Goal: Find specific page/section: Find specific page/section

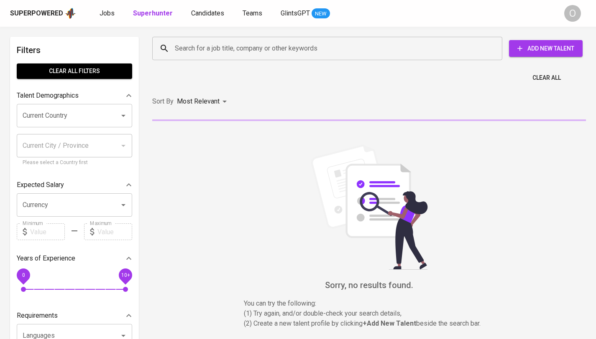
click at [263, 50] on input "Search for a job title, company or other keywords" at bounding box center [329, 49] width 313 height 16
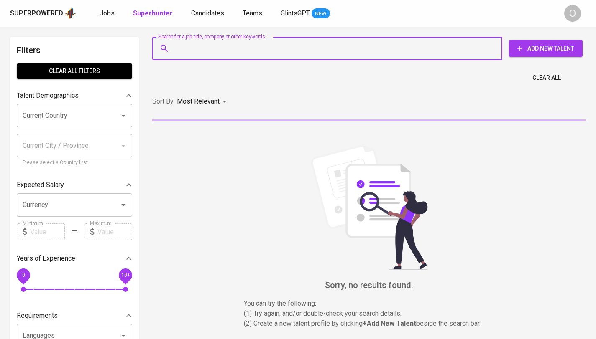
paste input "[EMAIL_ADDRESS][DOMAIN_NAME]"
type input "[EMAIL_ADDRESS][DOMAIN_NAME]"
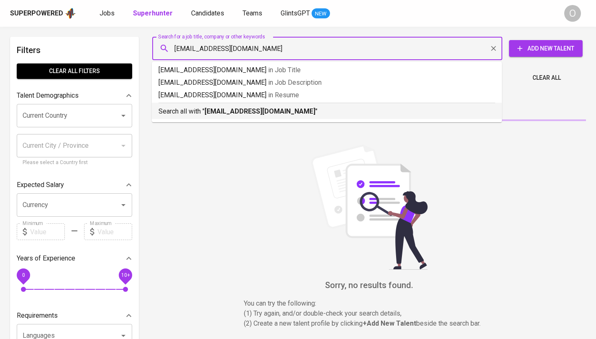
click at [244, 106] on div "Search all with " [EMAIL_ADDRESS][DOMAIN_NAME] "" at bounding box center [326, 110] width 336 height 14
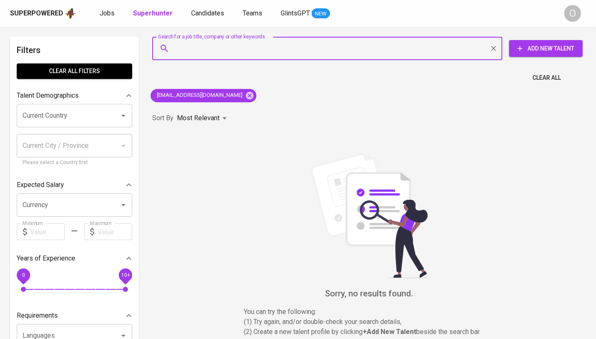
paste input "[PERSON_NAME]"
type input "[PERSON_NAME]"
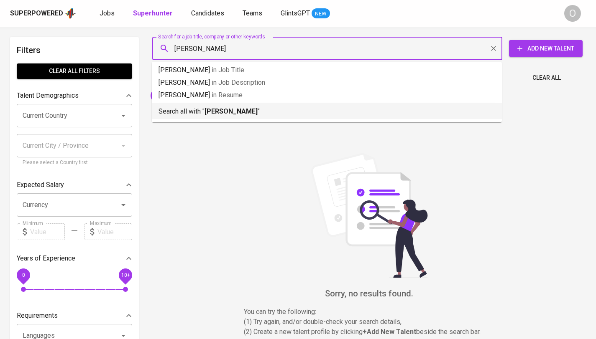
click at [207, 108] on b "[PERSON_NAME]" at bounding box center [230, 111] width 53 height 8
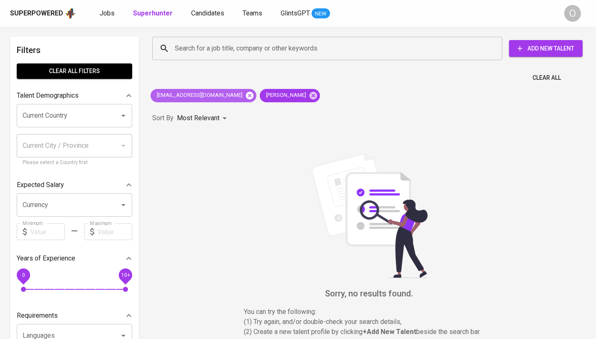
click at [246, 98] on icon at bounding box center [250, 96] width 8 height 8
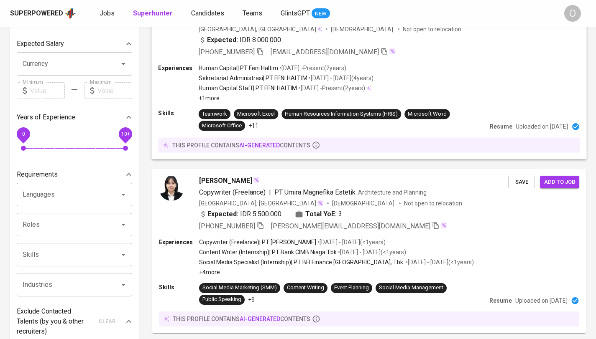
scroll to position [132, 0]
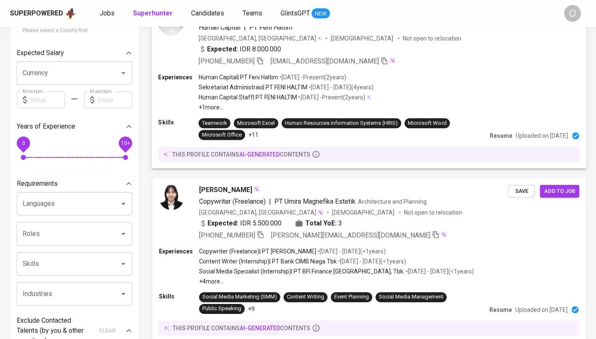
click at [262, 60] on icon "button" at bounding box center [260, 61] width 8 height 8
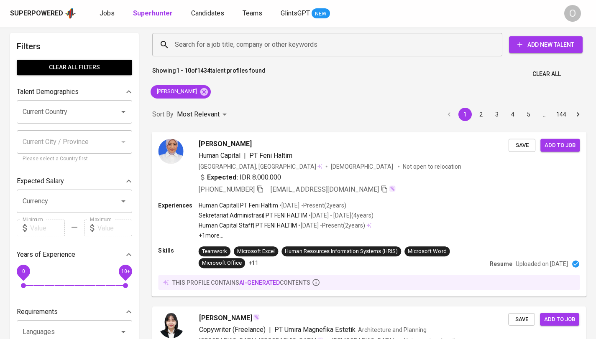
scroll to position [0, 0]
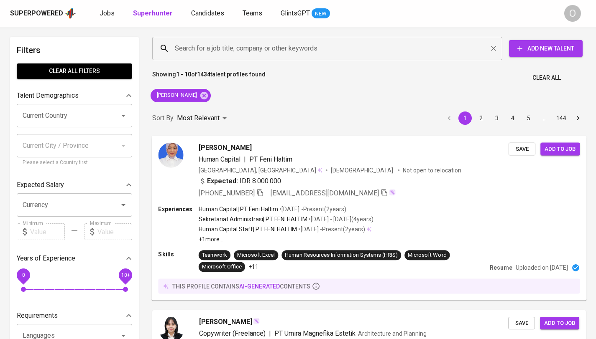
click at [263, 56] on div "Search for a job title, company or other keywords" at bounding box center [327, 48] width 350 height 23
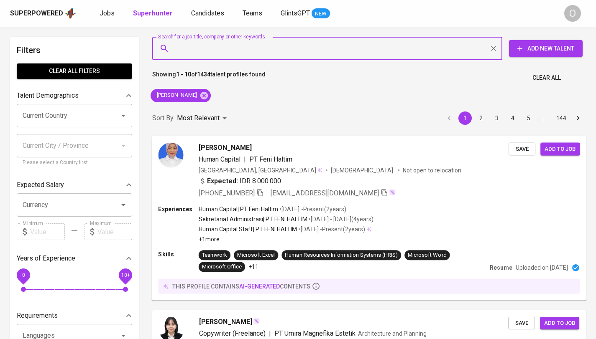
paste input "[EMAIL_ADDRESS][DOMAIN_NAME]"
type input "[EMAIL_ADDRESS][DOMAIN_NAME]"
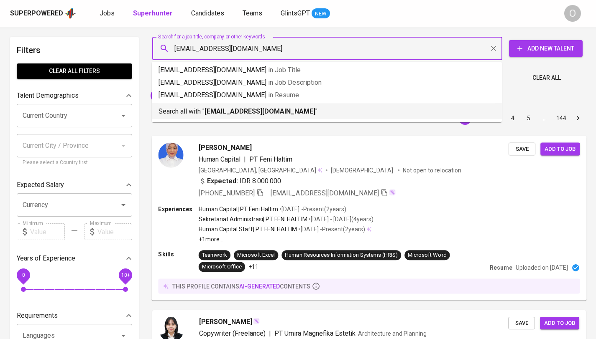
click at [222, 107] on b "[EMAIL_ADDRESS][DOMAIN_NAME]" at bounding box center [259, 111] width 111 height 8
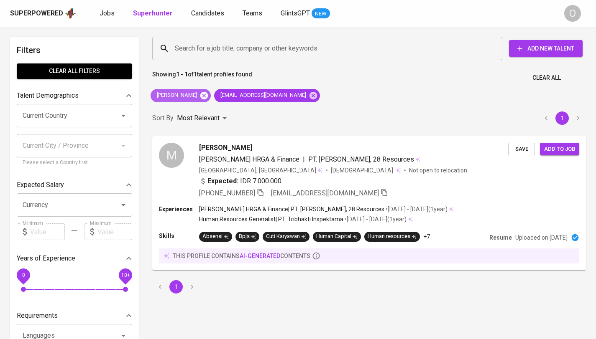
click at [203, 94] on icon at bounding box center [203, 95] width 9 height 9
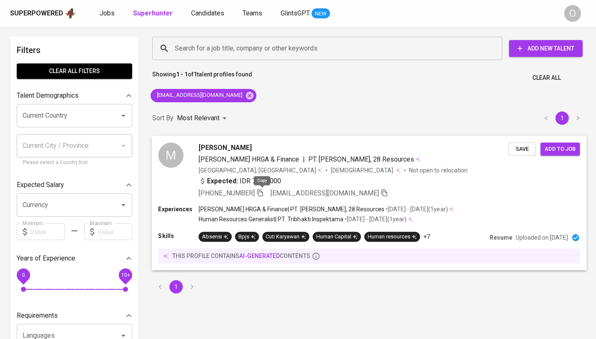
click at [261, 192] on icon "button" at bounding box center [260, 193] width 8 height 8
click at [246, 54] on input "Search for a job title, company or other keywords" at bounding box center [329, 49] width 313 height 16
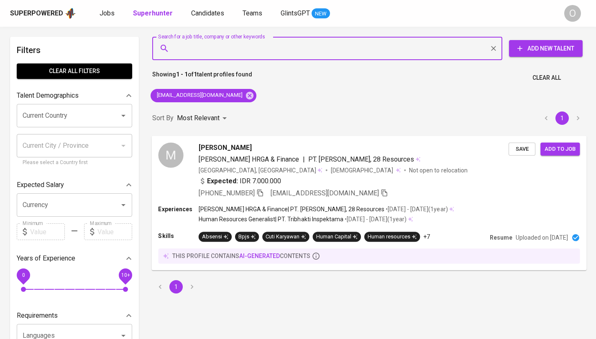
paste input "PT Tunas Berkat Semesta"
type input "PT Tunas Berkat Semesta"
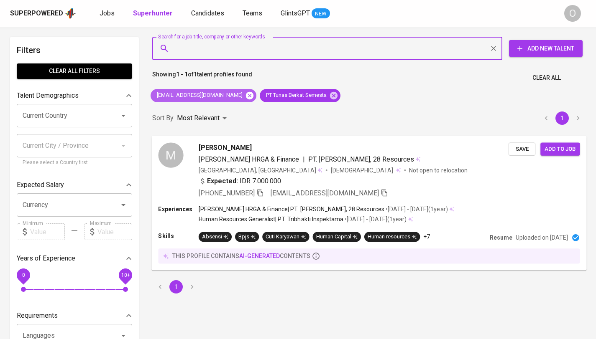
click at [246, 93] on icon at bounding box center [250, 96] width 8 height 8
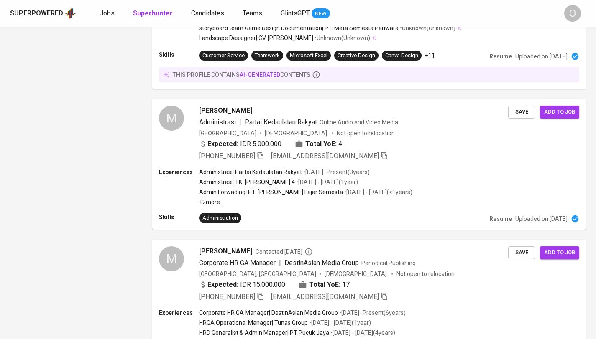
scroll to position [1391, 0]
